Goal: Register for event/course

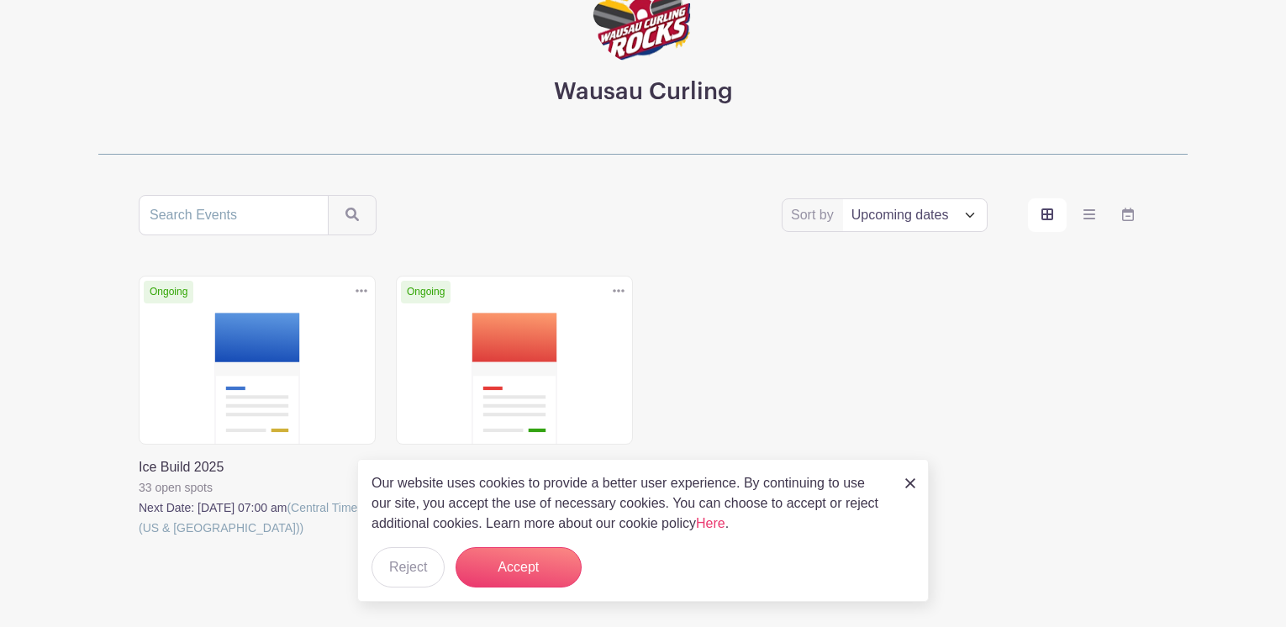
scroll to position [168, 0]
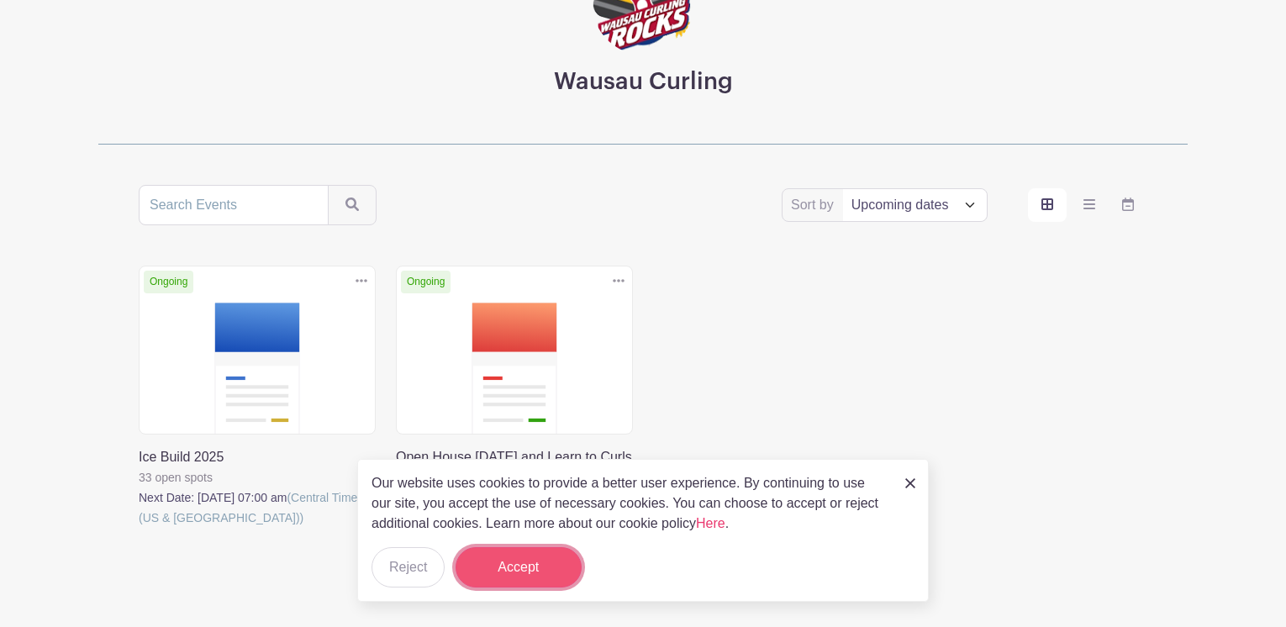
click at [526, 562] on button "Accept" at bounding box center [519, 567] width 126 height 40
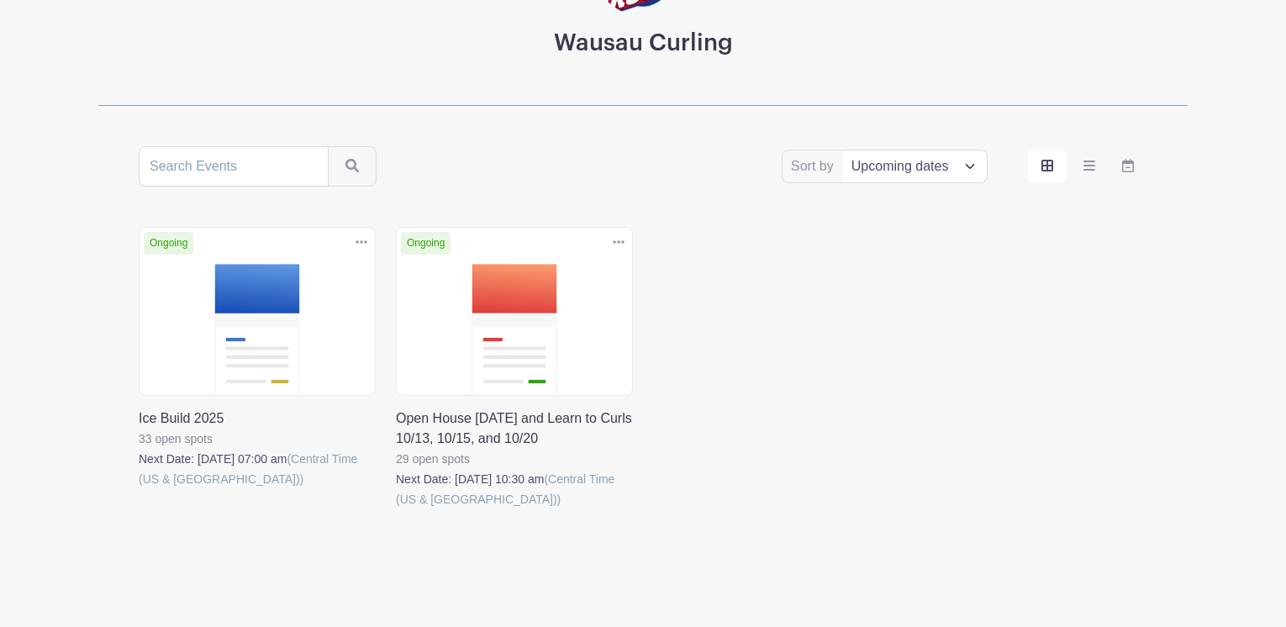
scroll to position [241, 0]
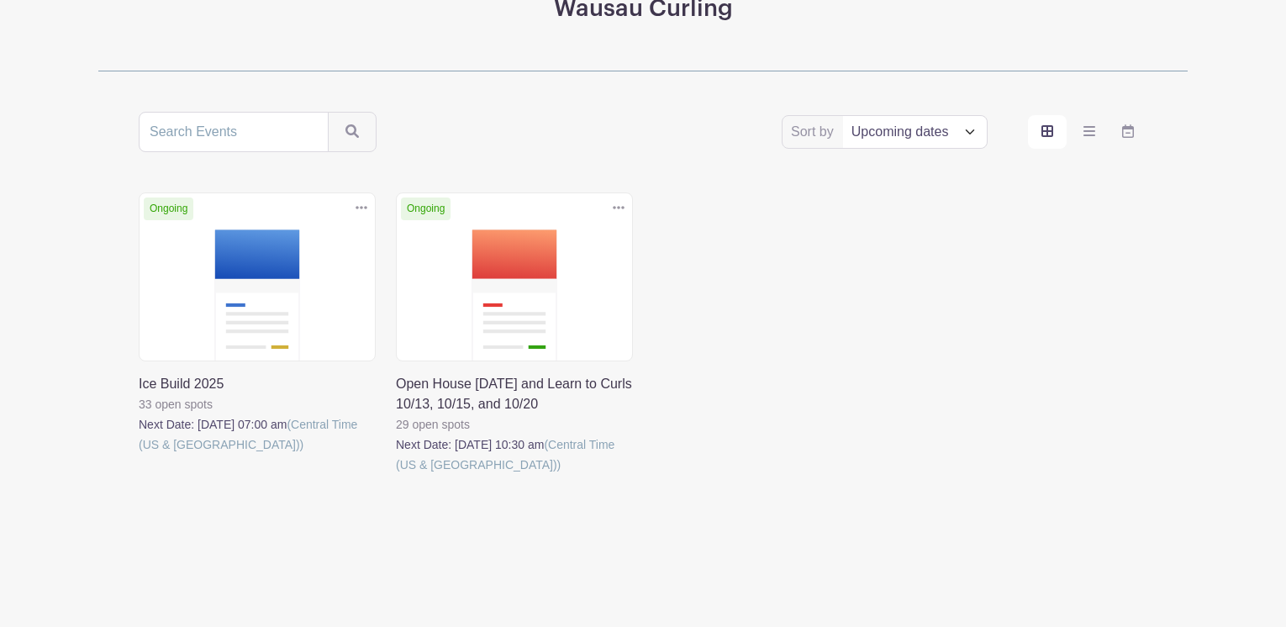
click at [968, 129] on select "Title Recently modified Newest Upcoming dates" at bounding box center [915, 132] width 144 height 32
click at [968, 130] on select "Title Recently modified Newest Upcoming dates" at bounding box center [915, 132] width 144 height 32
click at [396, 475] on link at bounding box center [396, 475] width 0 height 0
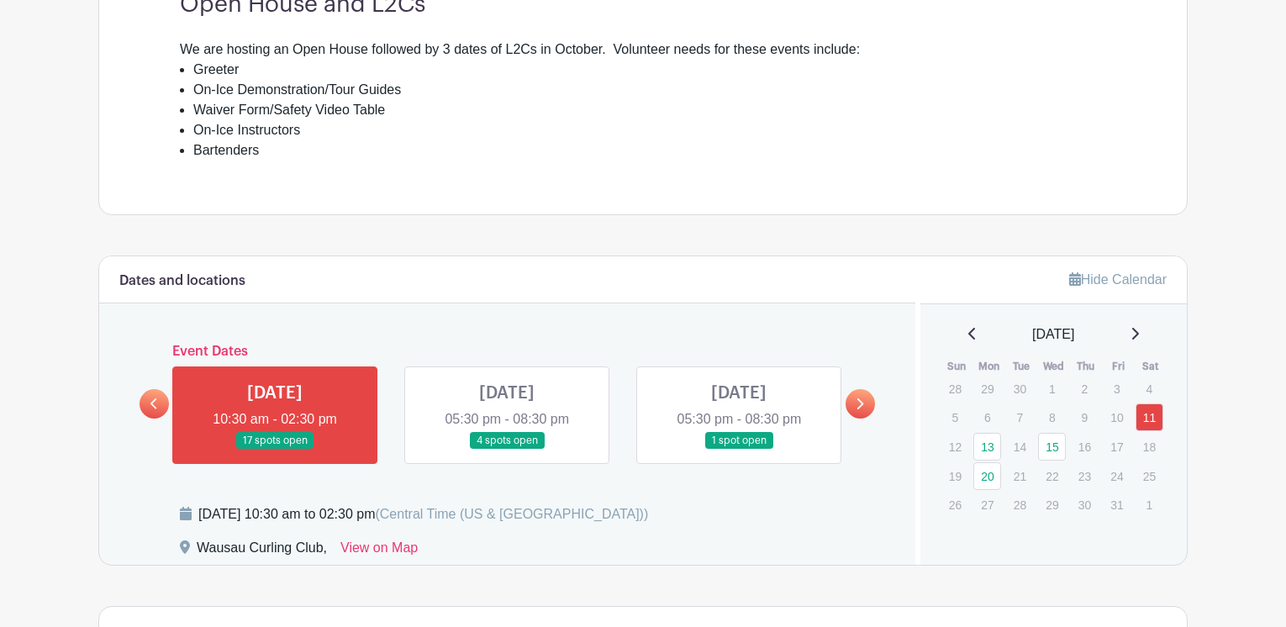
scroll to position [684, 0]
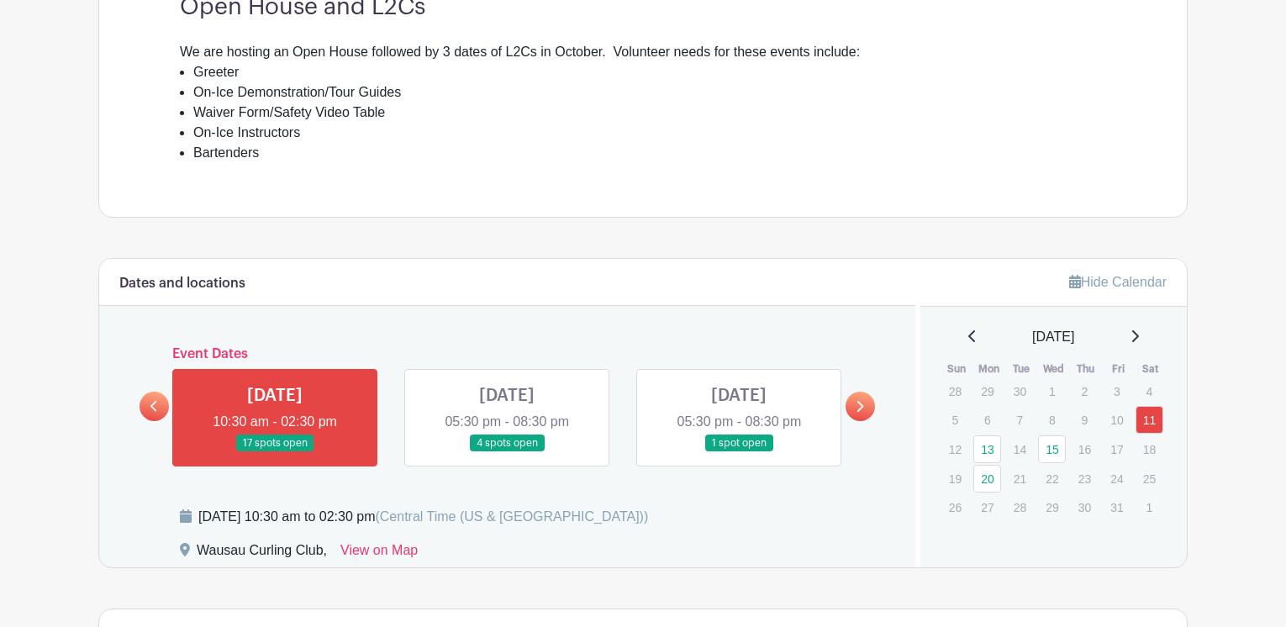
click at [507, 452] on link at bounding box center [507, 452] width 0 height 0
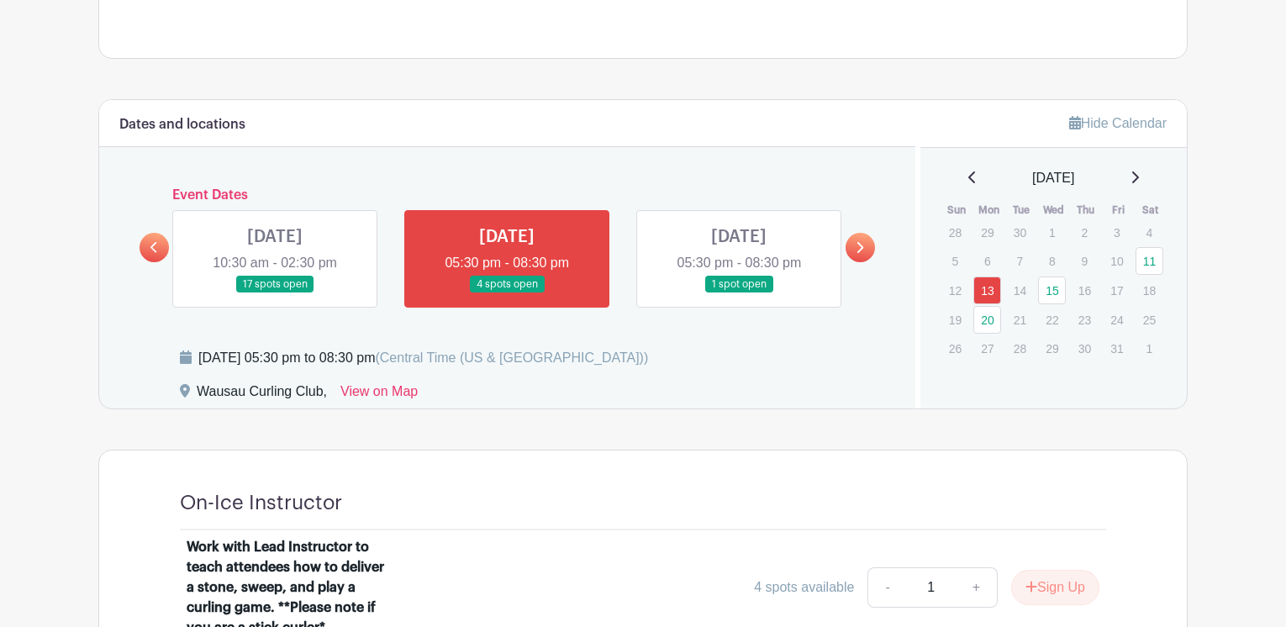
scroll to position [819, 0]
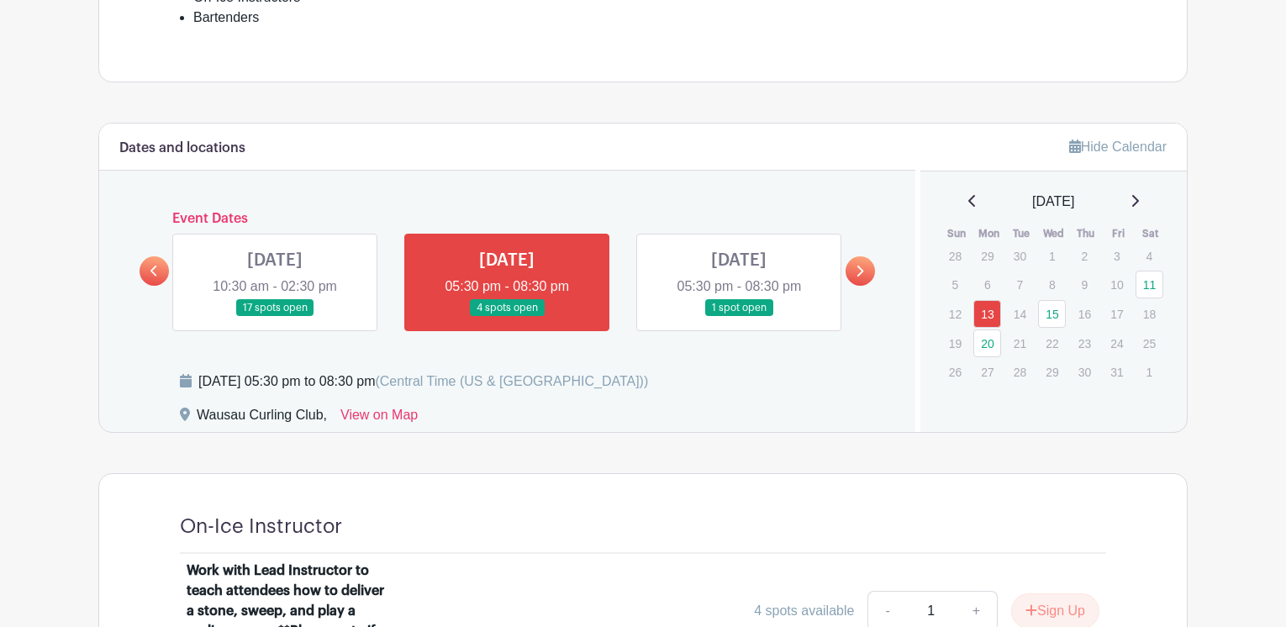
click at [739, 317] on link at bounding box center [739, 317] width 0 height 0
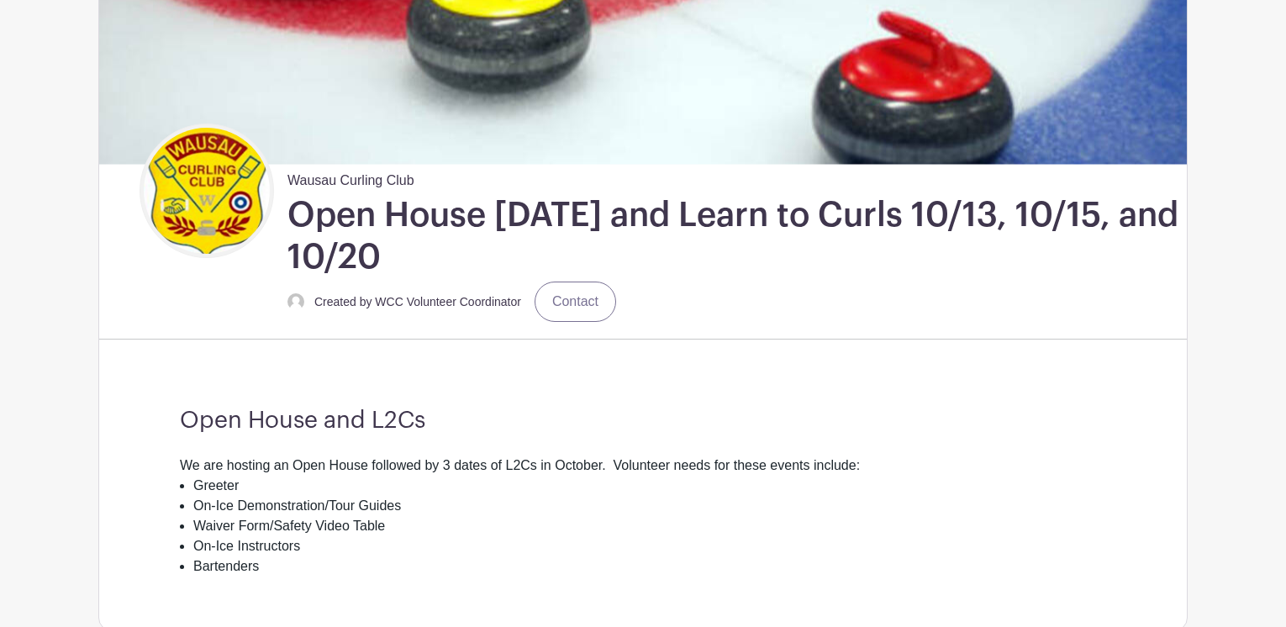
scroll to position [237, 0]
